Goal: Transaction & Acquisition: Purchase product/service

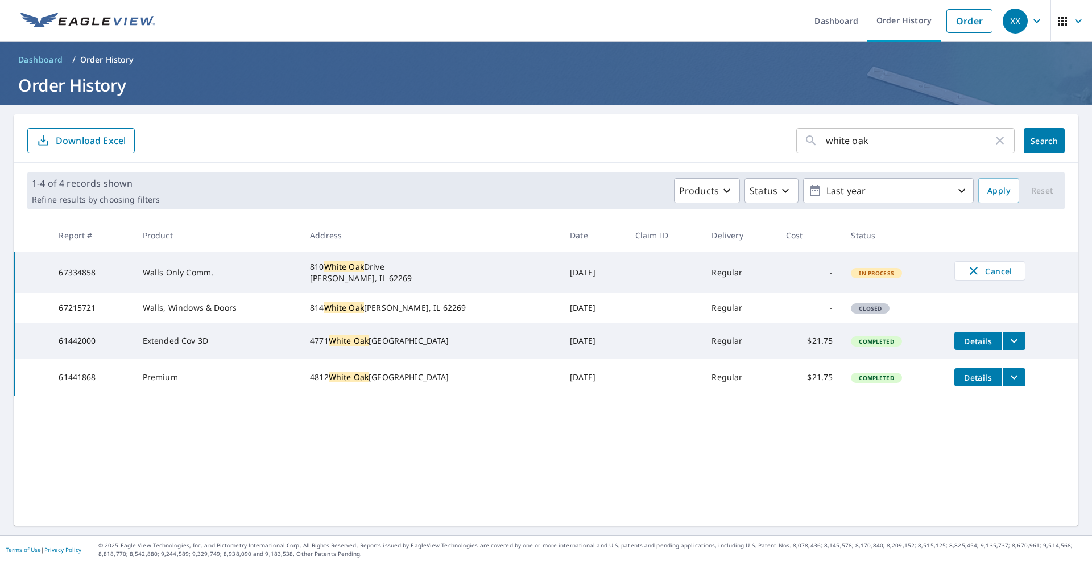
click at [994, 144] on icon "button" at bounding box center [1000, 141] width 14 height 14
click at [1024, 141] on button "Search" at bounding box center [1044, 140] width 41 height 25
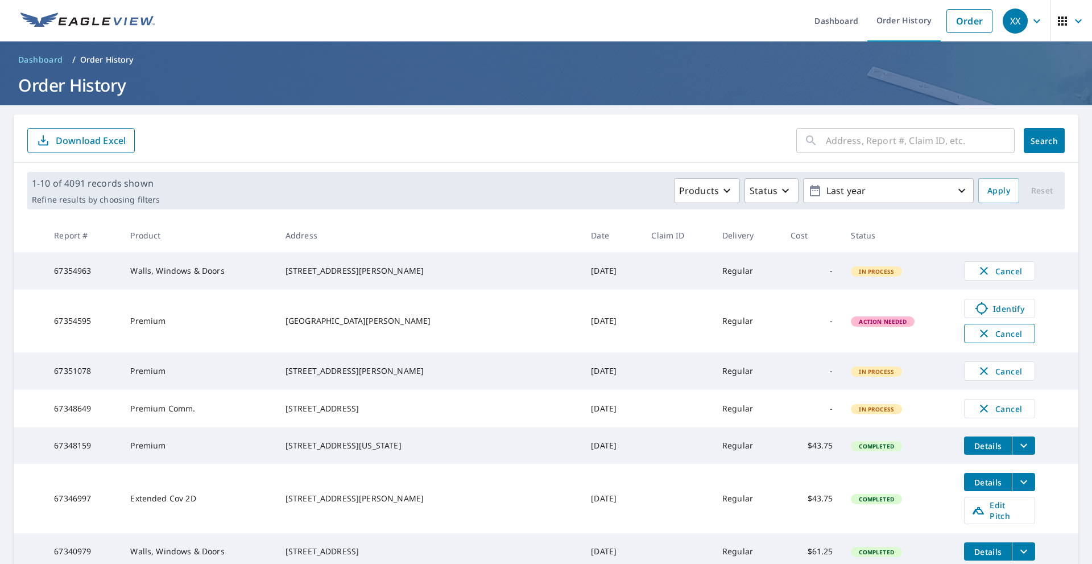
click at [976, 334] on span "Cancel" at bounding box center [999, 334] width 47 height 14
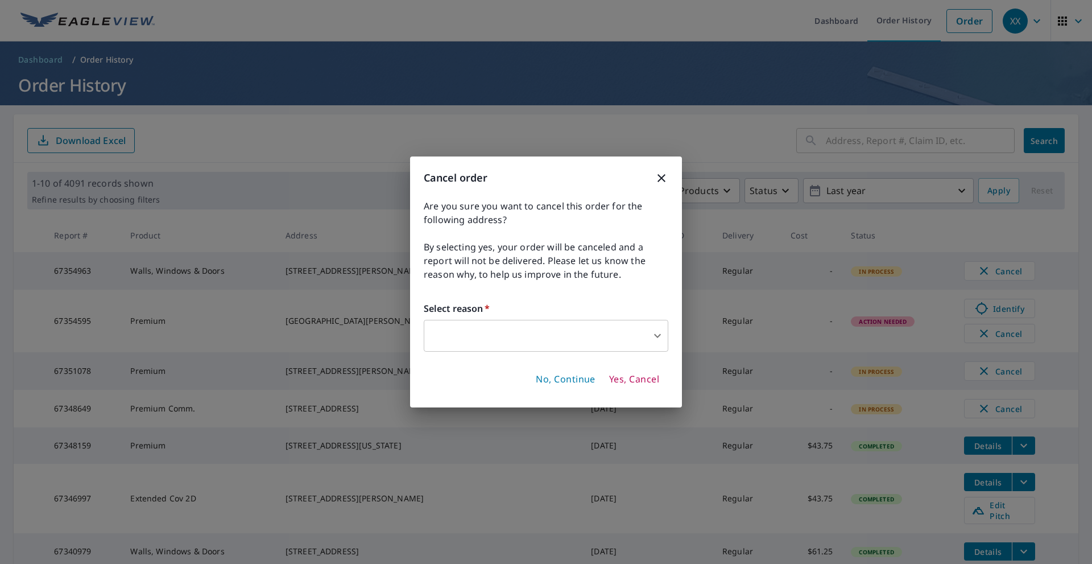
click at [499, 327] on body "XX XX Dashboard Order History Order XX Dashboard / Order History Order History …" at bounding box center [546, 282] width 1092 height 564
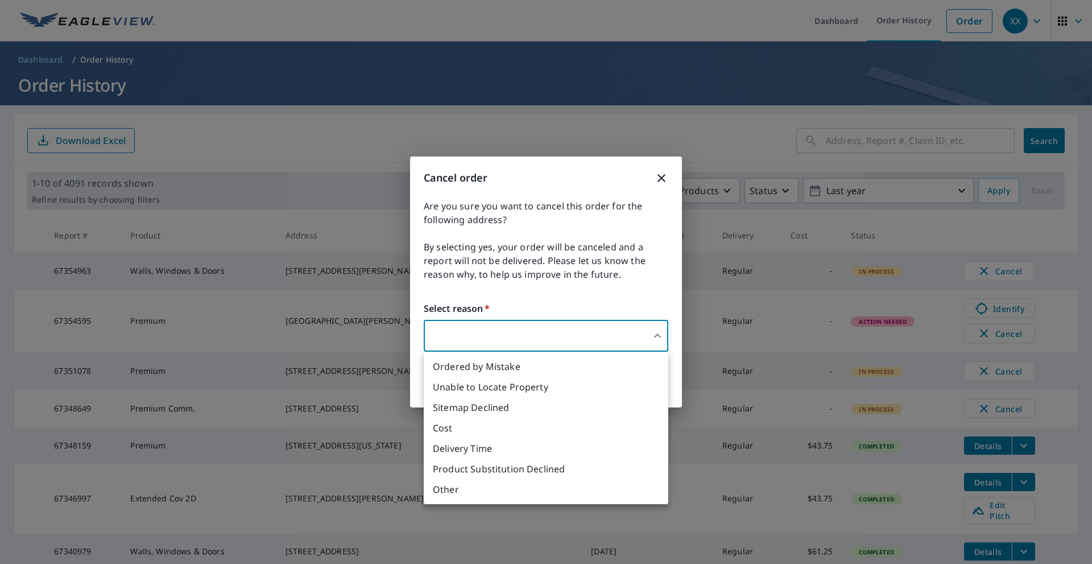
click at [490, 369] on li "Ordered by Mistake" at bounding box center [546, 366] width 245 height 20
type input "30"
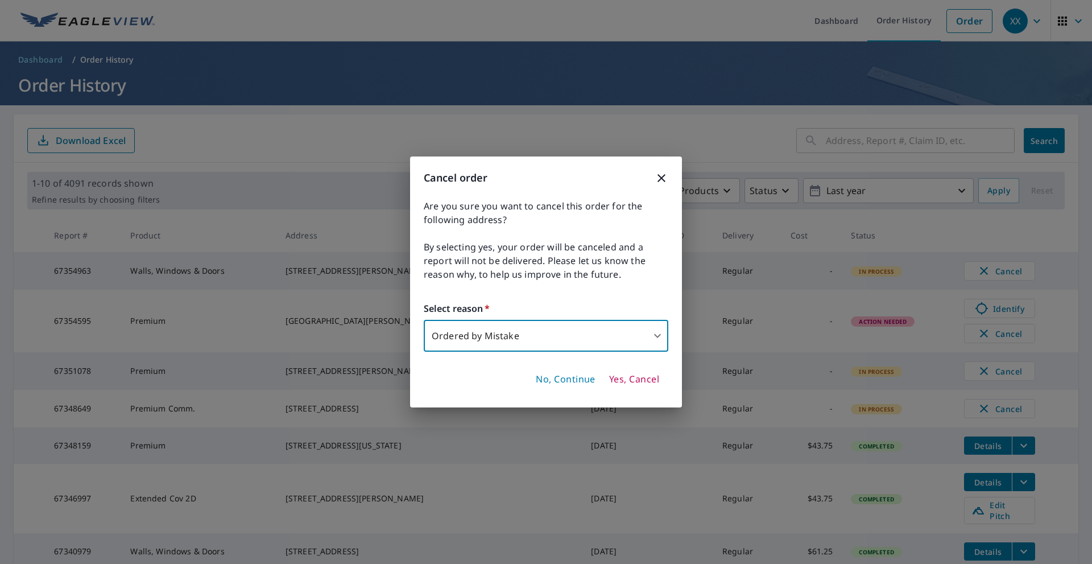
click at [656, 379] on span "Yes, Cancel" at bounding box center [634, 379] width 50 height 13
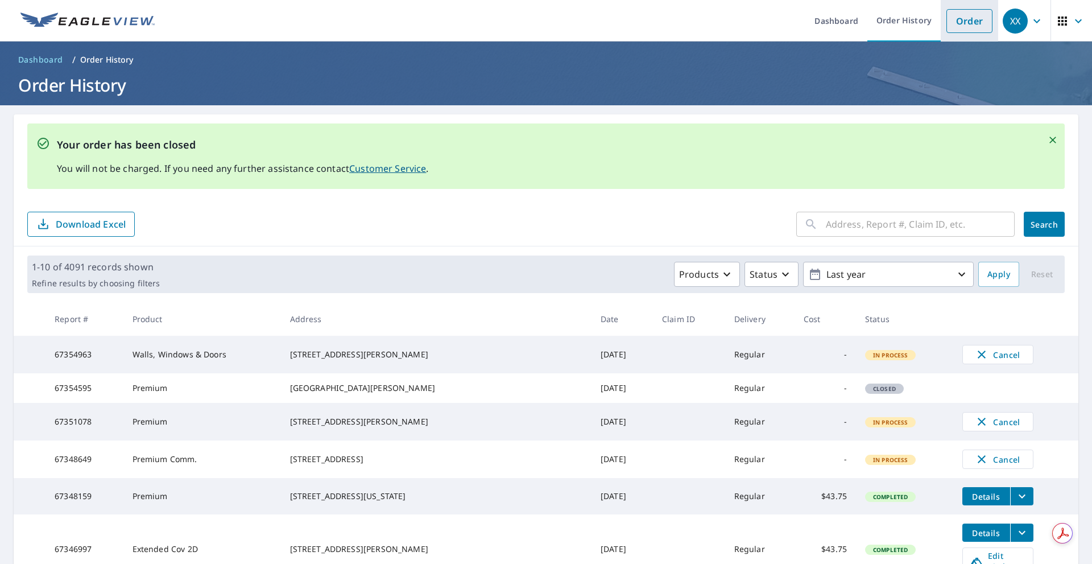
click at [956, 24] on link "Order" at bounding box center [970, 21] width 46 height 24
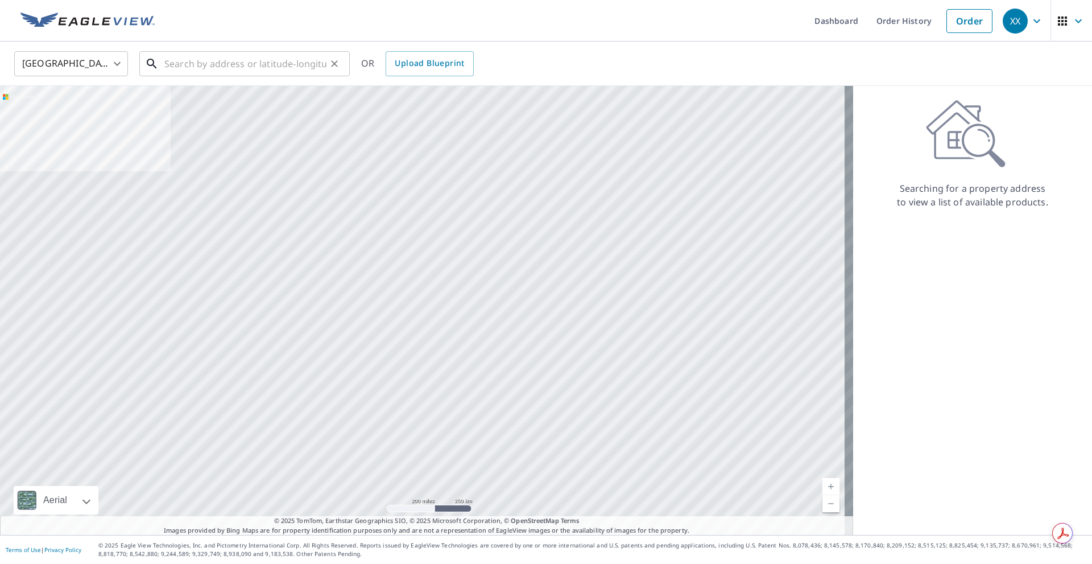
click at [216, 64] on input "text" at bounding box center [245, 64] width 162 height 32
paste input "[STREET_ADDRESS]"
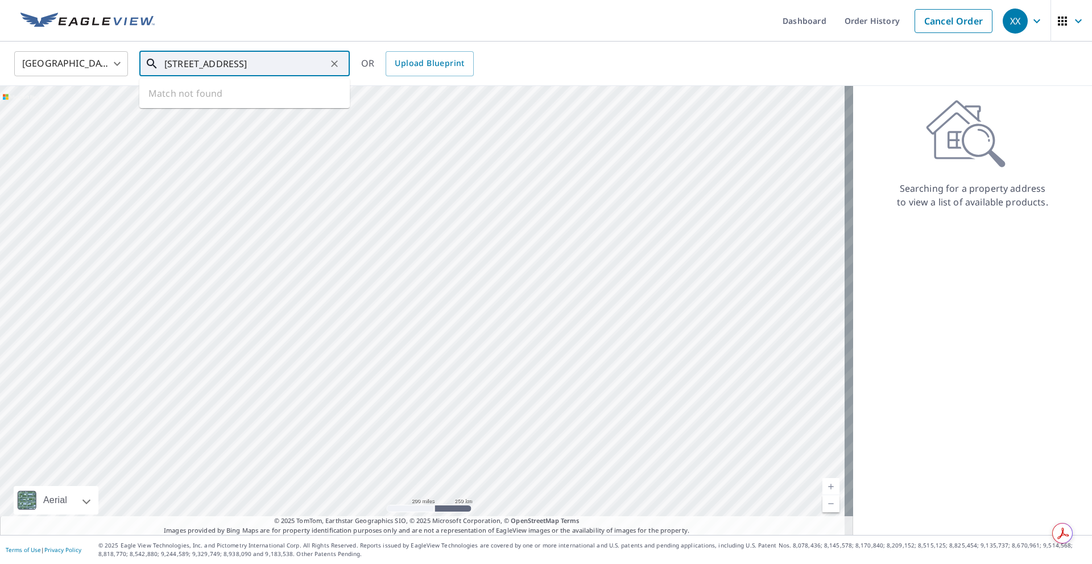
scroll to position [0, 27]
click at [259, 95] on span "[STREET_ADDRESS]" at bounding box center [251, 97] width 179 height 14
type input "[STREET_ADDRESS][PERSON_NAME]"
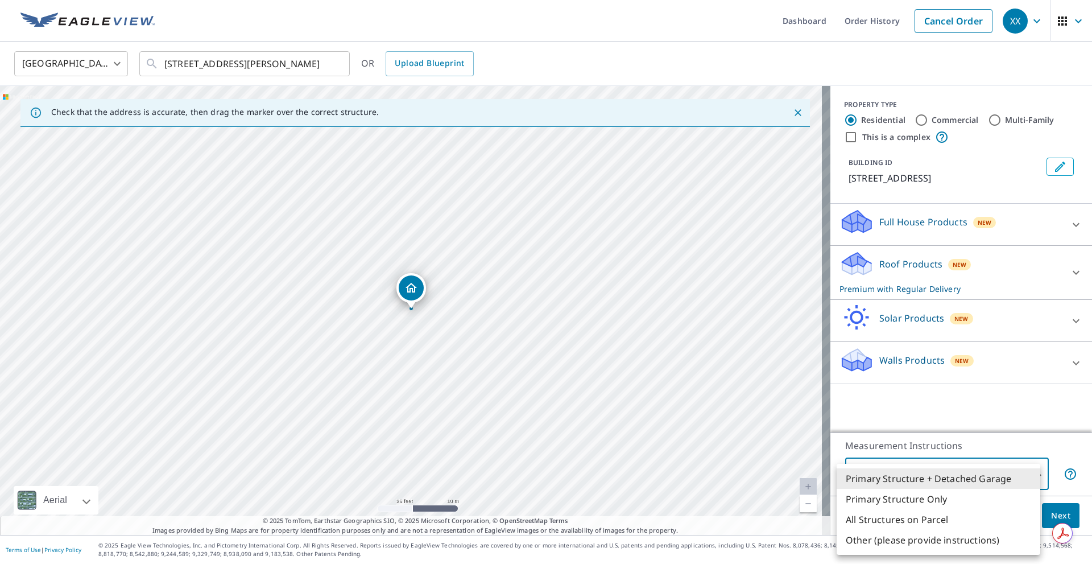
click at [925, 473] on body "XX XX Dashboard Order History Cancel Order XX [GEOGRAPHIC_DATA] [GEOGRAPHIC_DAT…" at bounding box center [546, 282] width 1092 height 564
click at [918, 499] on li "Primary Structure Only" at bounding box center [939, 499] width 204 height 20
type input "2"
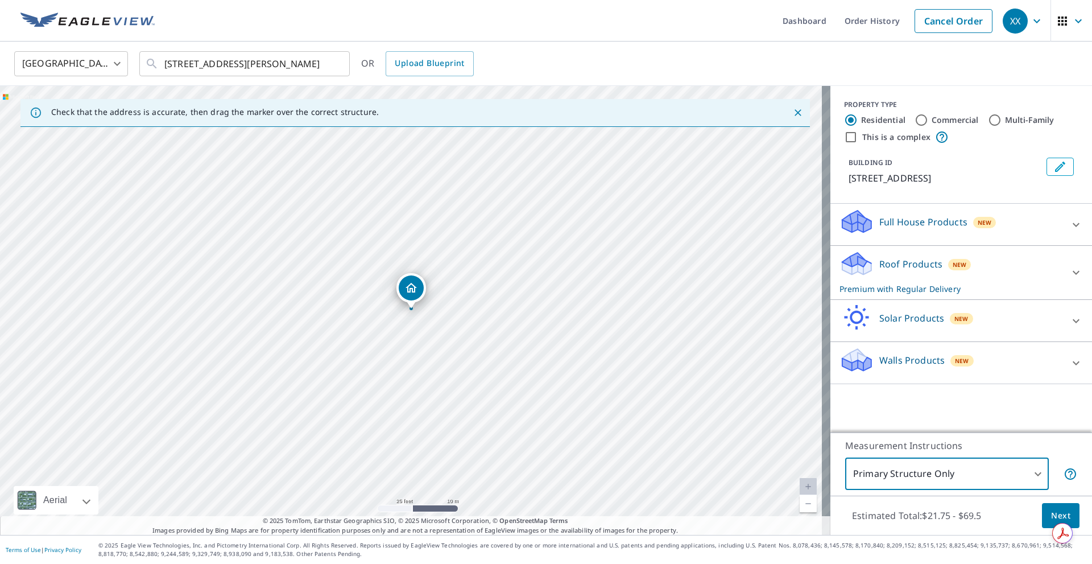
click at [924, 281] on div "Roof Products New Premium with Regular Delivery" at bounding box center [951, 272] width 223 height 44
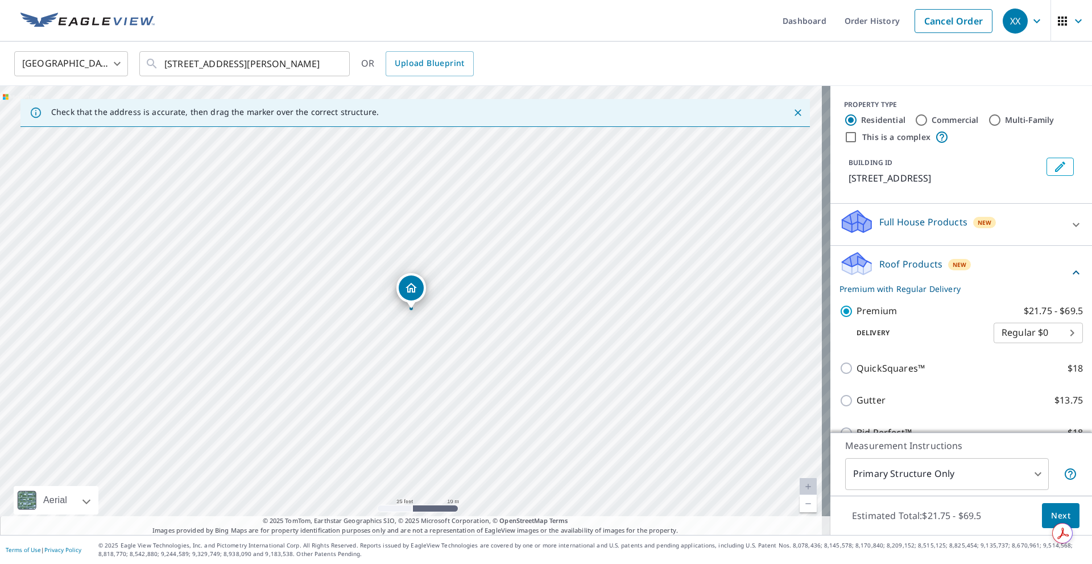
click at [936, 275] on div "Roof Products New Premium with Regular Delivery" at bounding box center [955, 272] width 230 height 44
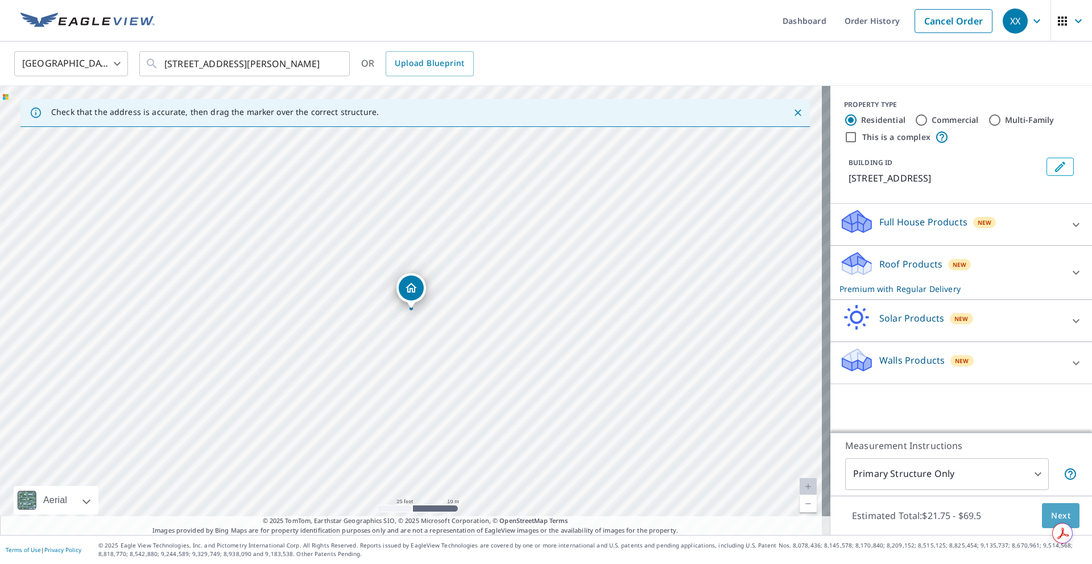
click at [1042, 515] on button "Next" at bounding box center [1061, 516] width 38 height 26
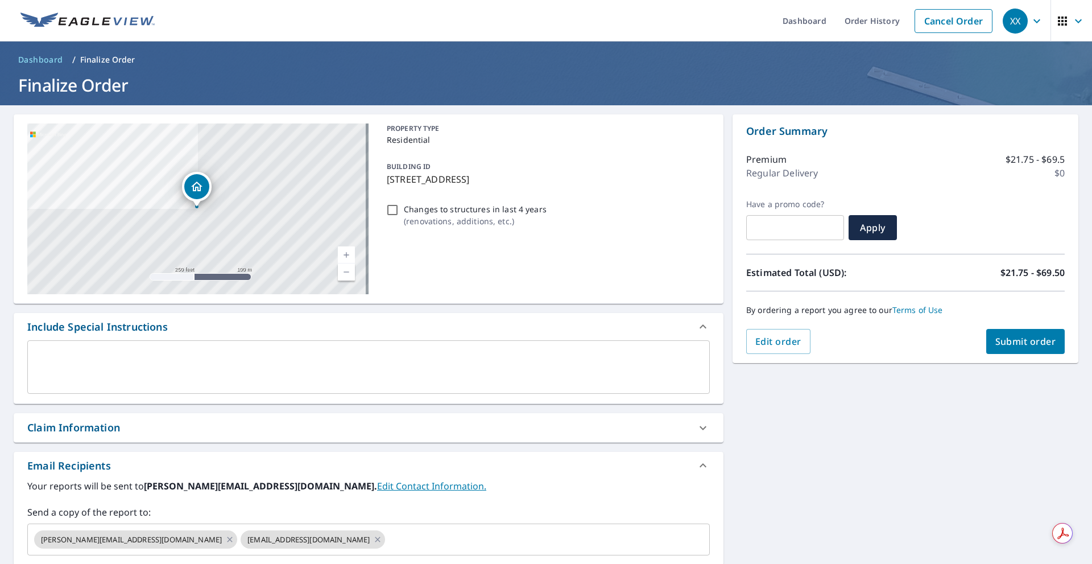
click at [1009, 345] on span "Submit order" at bounding box center [1025, 341] width 61 height 13
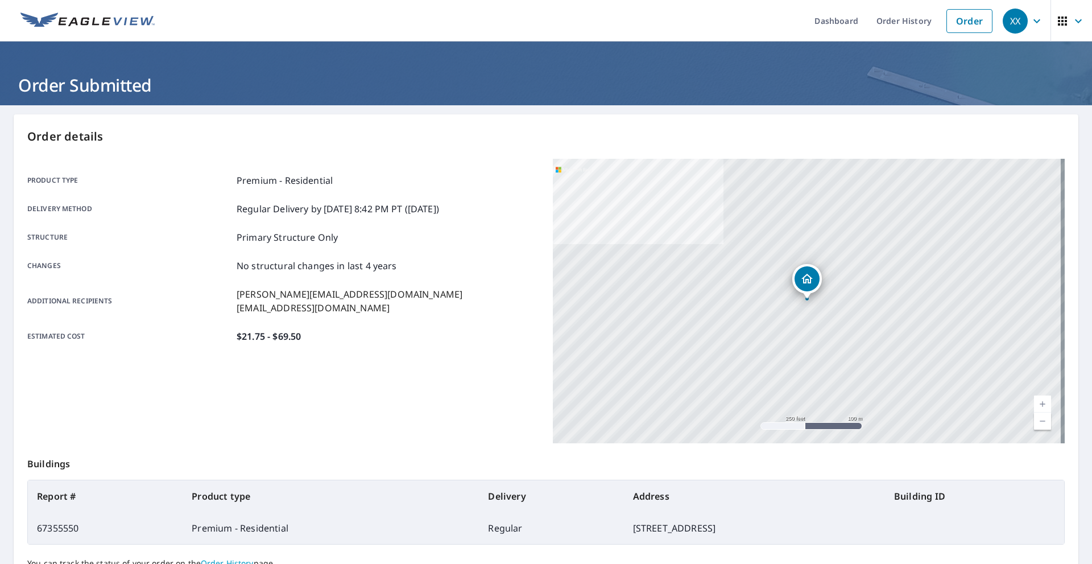
scroll to position [106, 0]
